Goal: Task Accomplishment & Management: Manage account settings

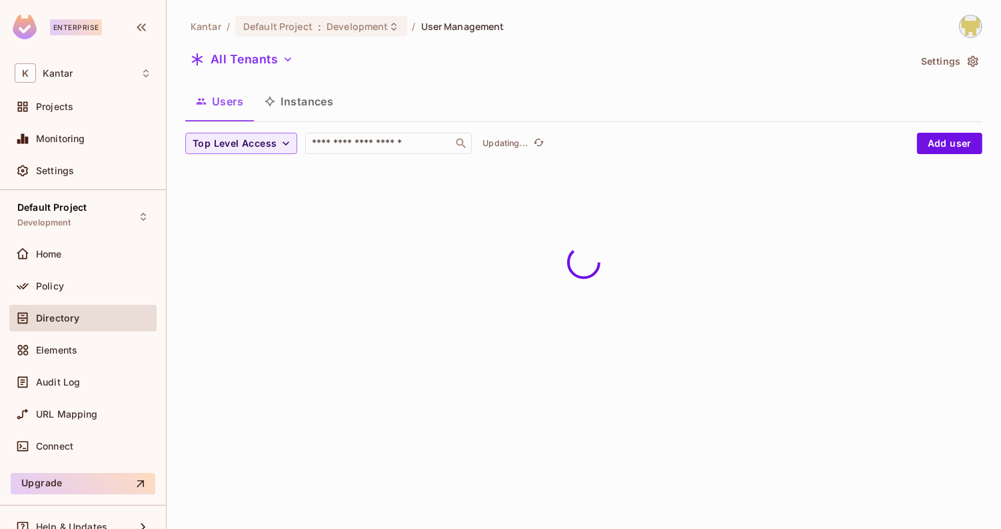
click at [291, 107] on button "Instances" at bounding box center [299, 101] width 90 height 33
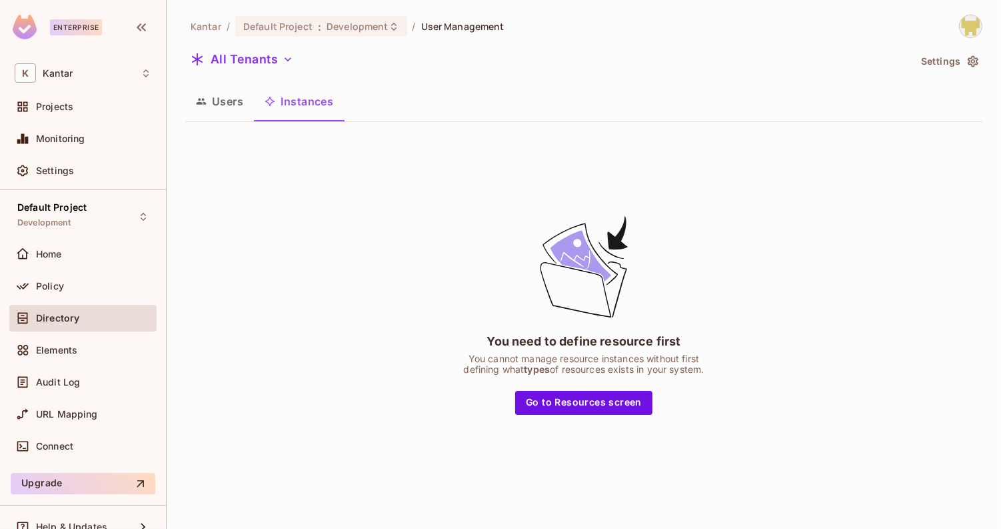
click at [224, 111] on button "Users" at bounding box center [219, 101] width 69 height 33
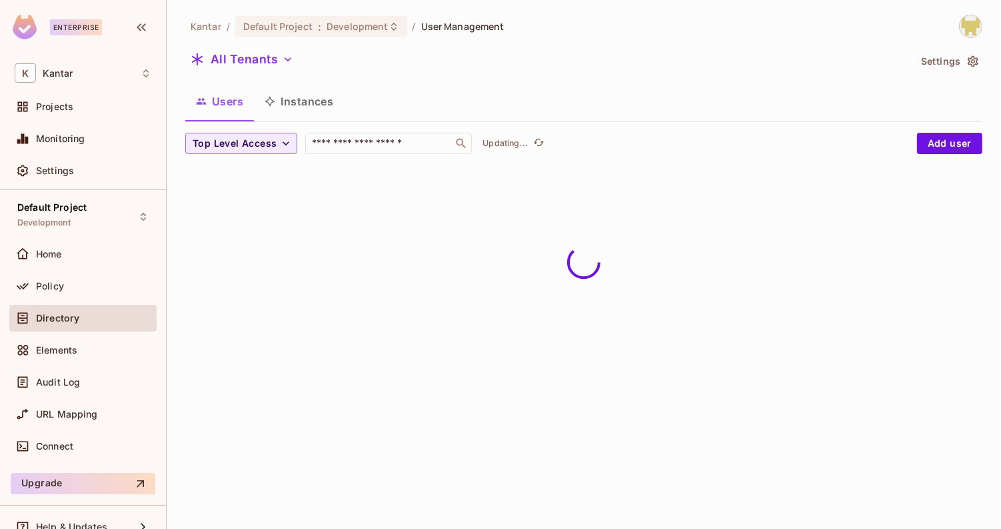
click at [286, 109] on button "Instances" at bounding box center [299, 101] width 90 height 33
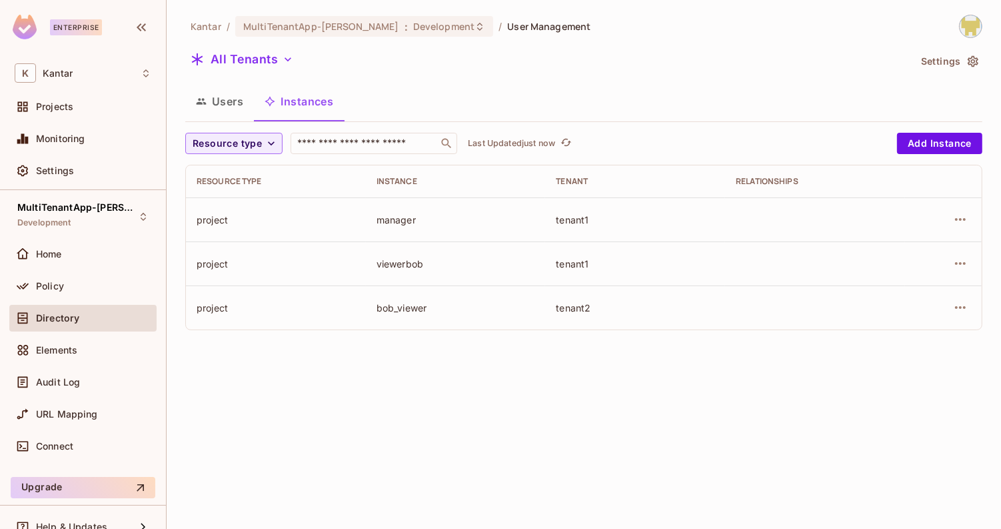
click at [266, 358] on div "Kantar / MultiTenantApp-[PERSON_NAME] : Development / User Management All Tenan…" at bounding box center [584, 264] width 835 height 529
click at [106, 211] on span "MultiTenantApp-[PERSON_NAME]" at bounding box center [77, 207] width 120 height 11
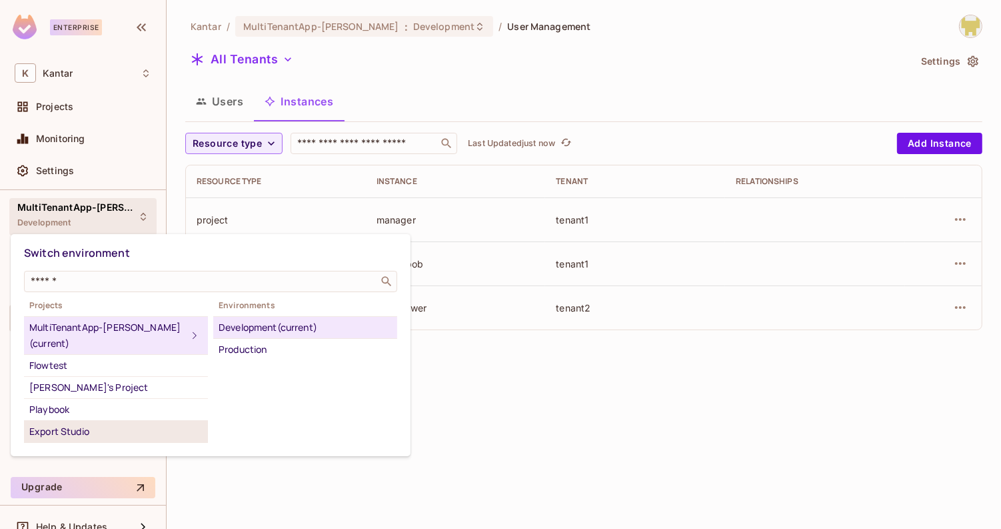
click at [118, 423] on div "Export Studio" at bounding box center [115, 431] width 173 height 16
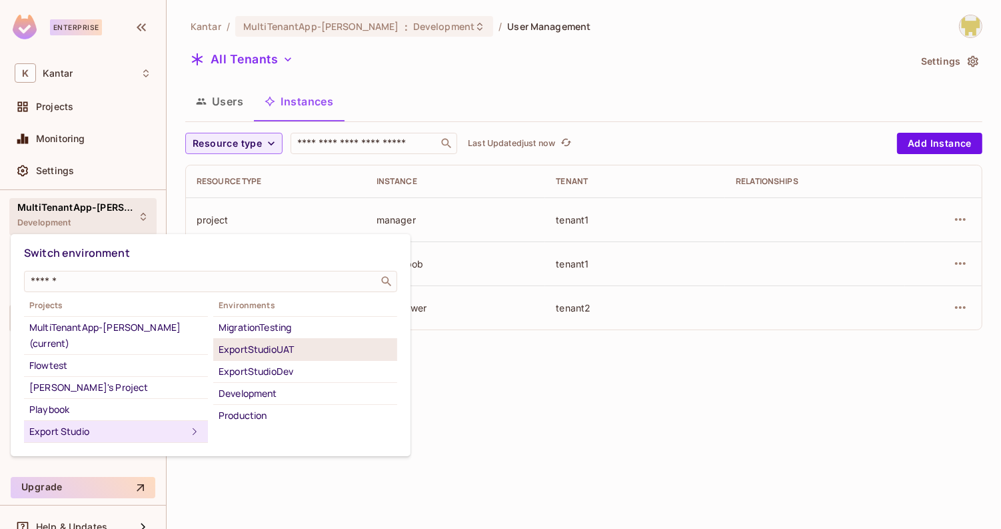
click at [297, 344] on div "ExportStudioUAT" at bounding box center [305, 349] width 173 height 16
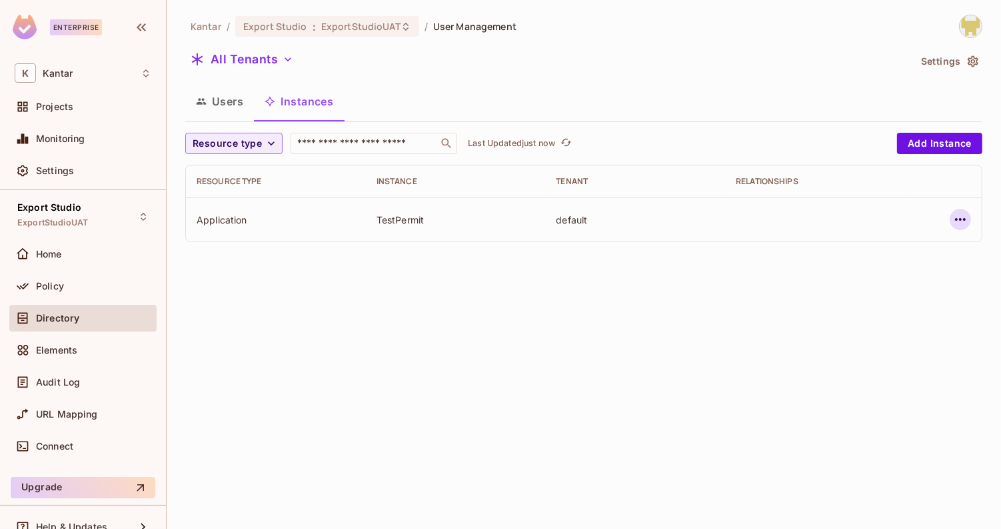
click at [955, 222] on icon "button" at bounding box center [961, 219] width 16 height 16
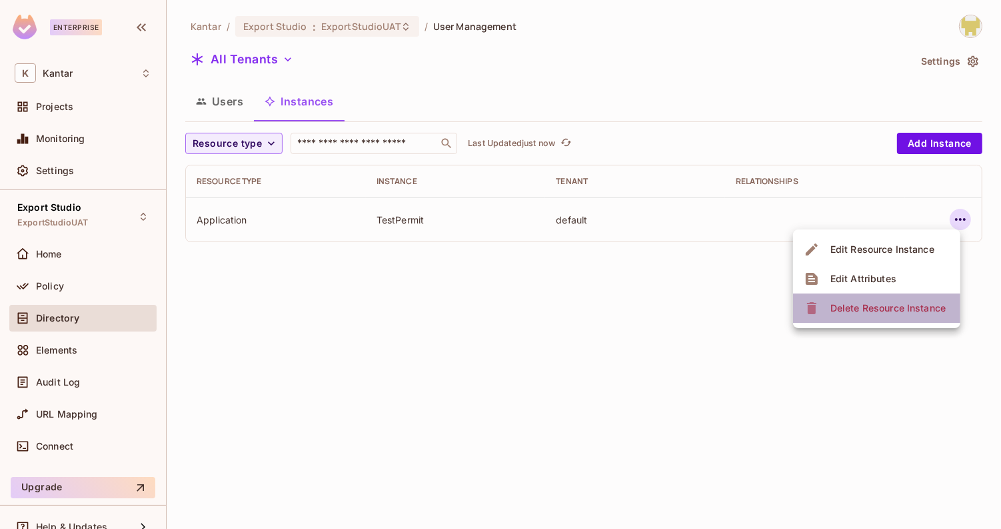
click at [883, 311] on div "Delete Resource Instance" at bounding box center [888, 307] width 115 height 13
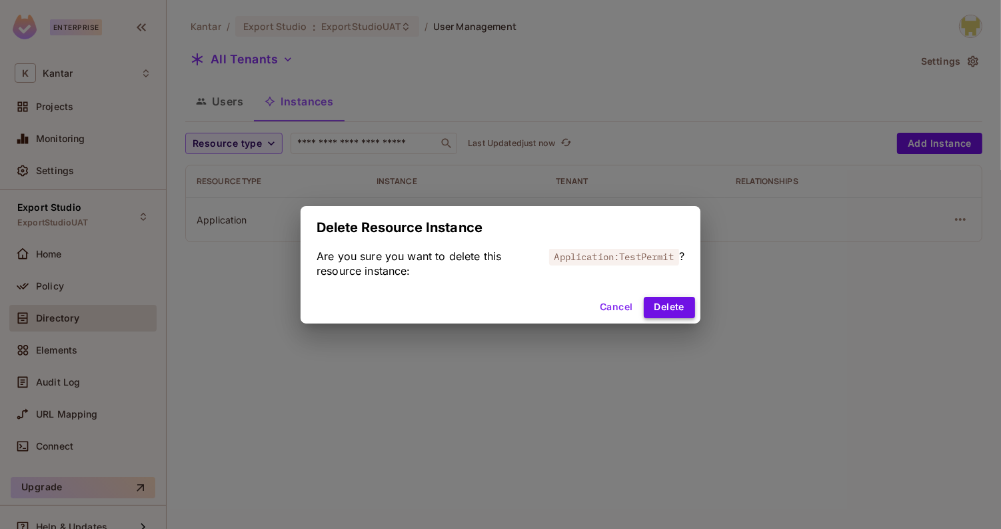
click at [677, 303] on button "Delete" at bounding box center [669, 307] width 51 height 21
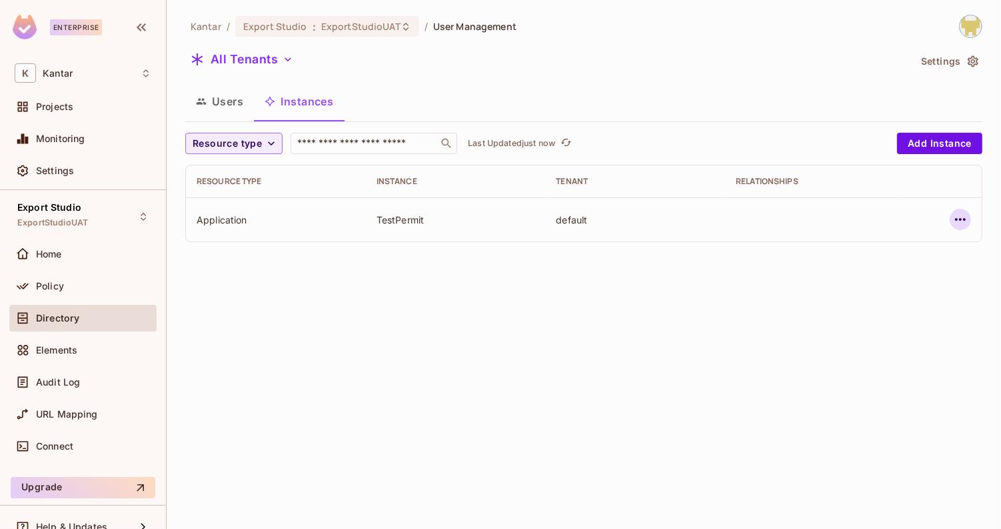
click at [951, 221] on button "button" at bounding box center [960, 219] width 21 height 21
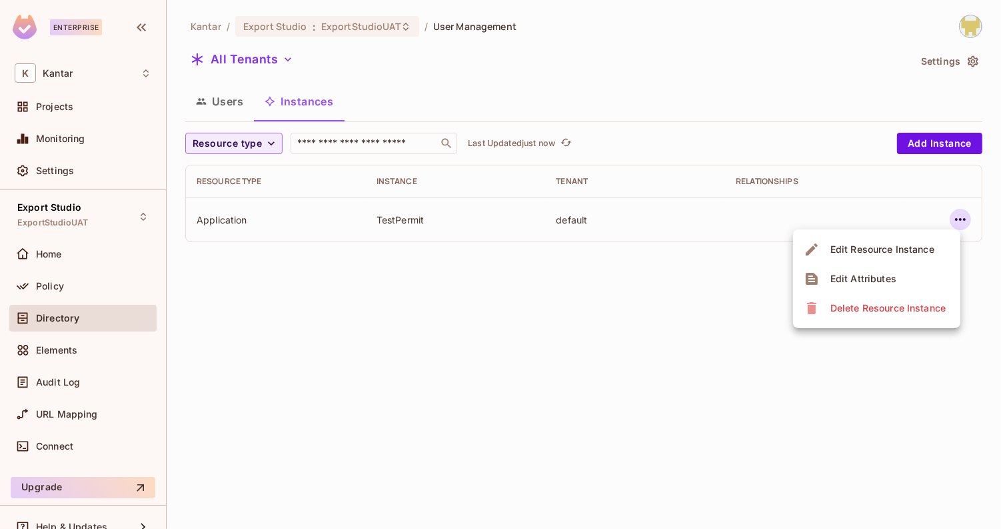
click at [809, 309] on icon at bounding box center [811, 308] width 9 height 12
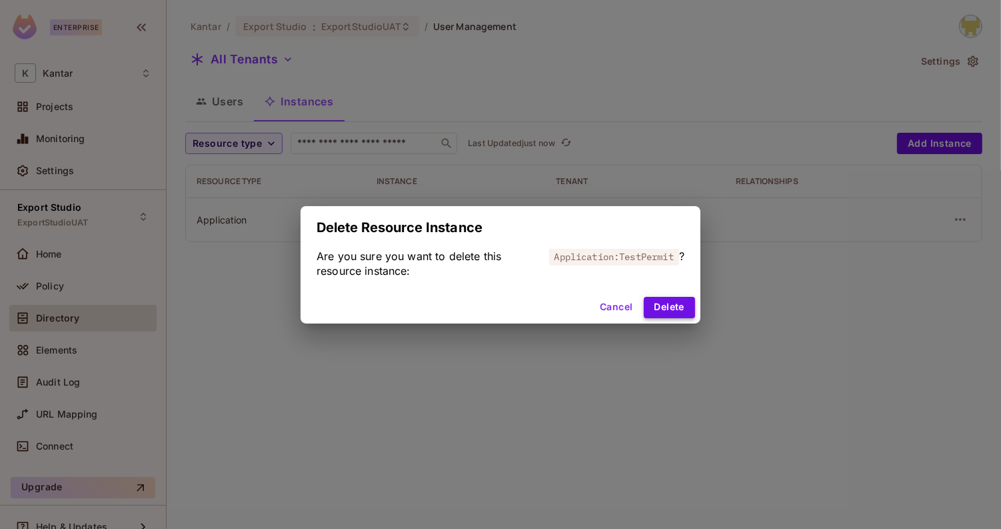
click at [670, 303] on button "Delete" at bounding box center [669, 307] width 51 height 21
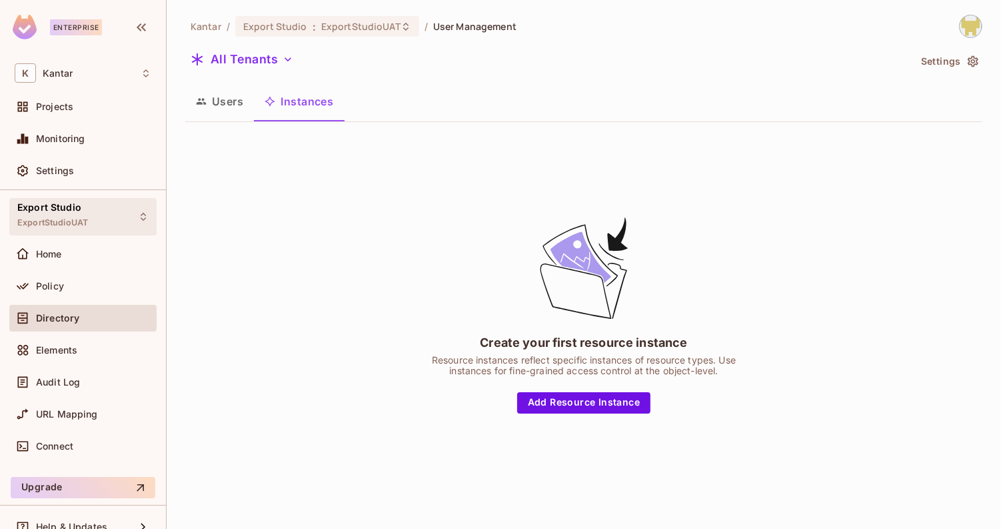
click at [88, 217] on div "Export Studio ExportStudioUAT" at bounding box center [82, 216] width 147 height 37
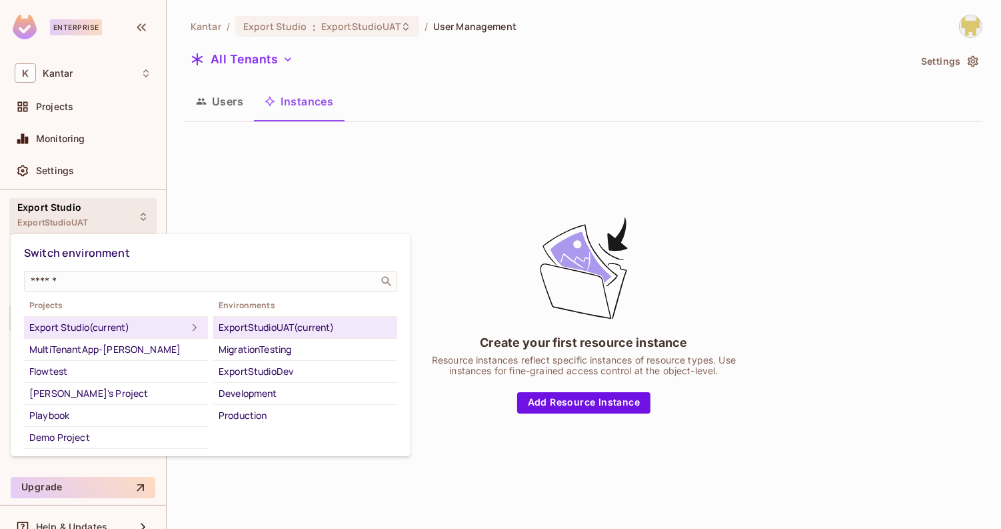
click at [199, 190] on div at bounding box center [500, 264] width 1001 height 529
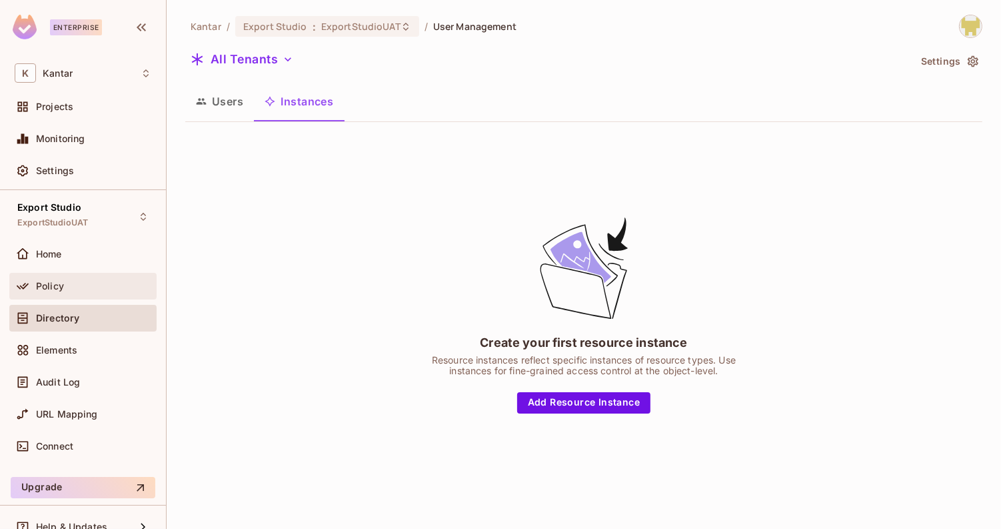
click at [95, 278] on div "Policy" at bounding box center [83, 286] width 137 height 16
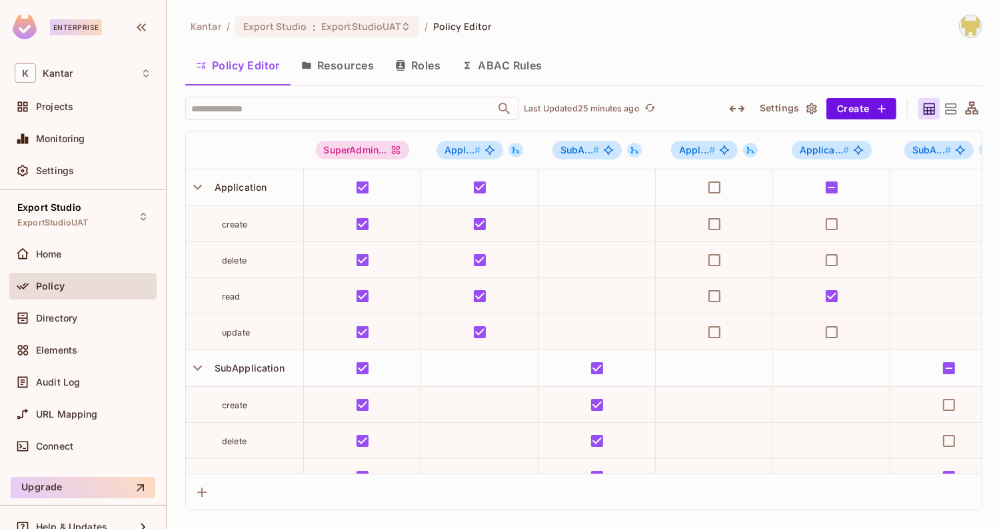
click at [95, 332] on div "Directory" at bounding box center [82, 321] width 147 height 32
click at [84, 324] on div "Directory" at bounding box center [83, 318] width 137 height 16
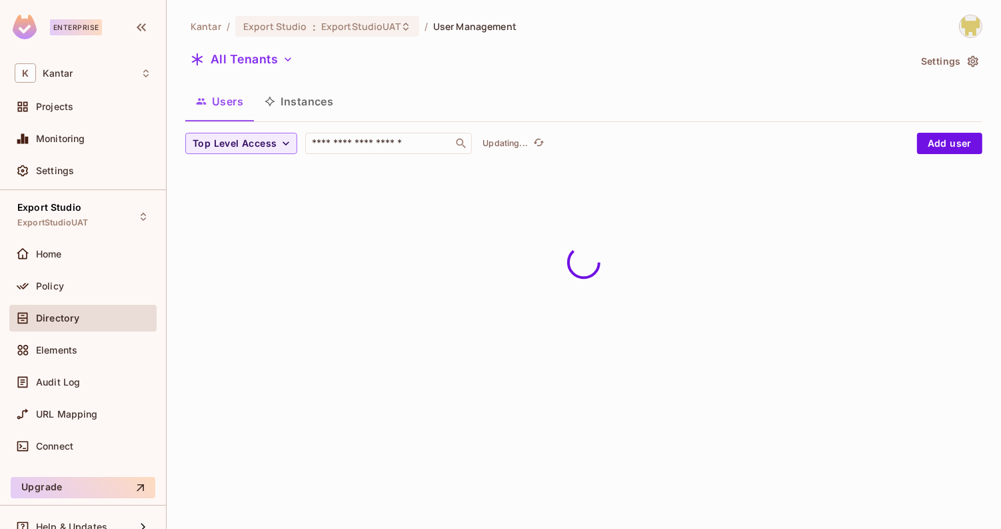
click at [316, 103] on button "Instances" at bounding box center [299, 101] width 90 height 33
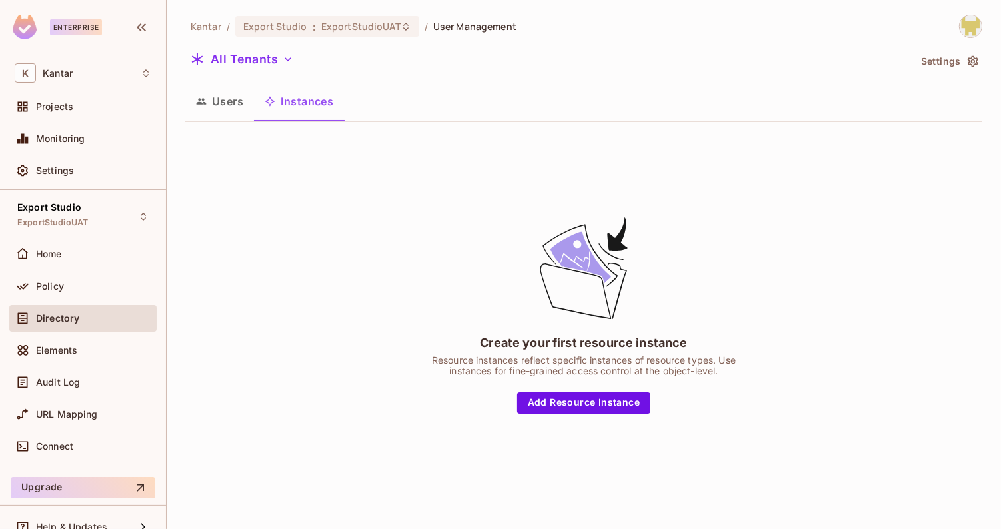
click at [229, 93] on button "Users" at bounding box center [219, 101] width 69 height 33
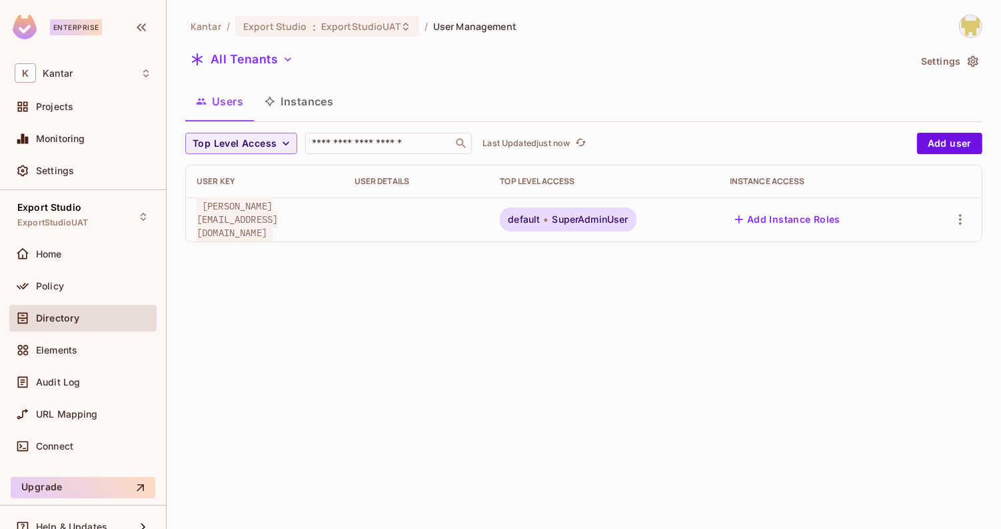
click at [287, 101] on button "Instances" at bounding box center [299, 101] width 90 height 33
